Goal: Task Accomplishment & Management: Manage account settings

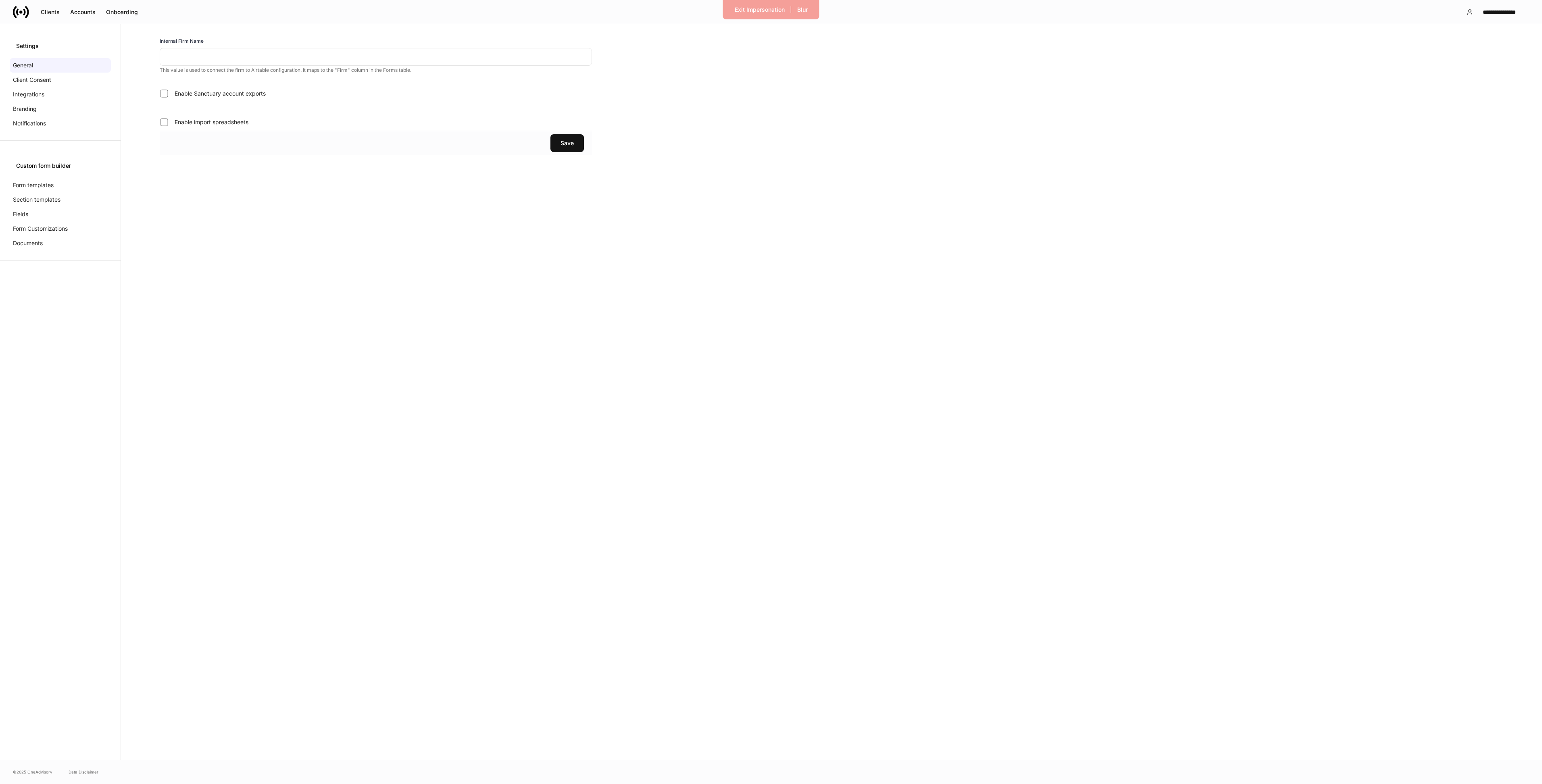
click at [171, 54] on input "text" at bounding box center [376, 57] width 432 height 18
type input "********"
click at [564, 142] on div "Save" at bounding box center [567, 142] width 13 height 8
click at [752, 11] on div "Exit Impersonation" at bounding box center [760, 9] width 50 height 8
